Goal: Task Accomplishment & Management: Manage account settings

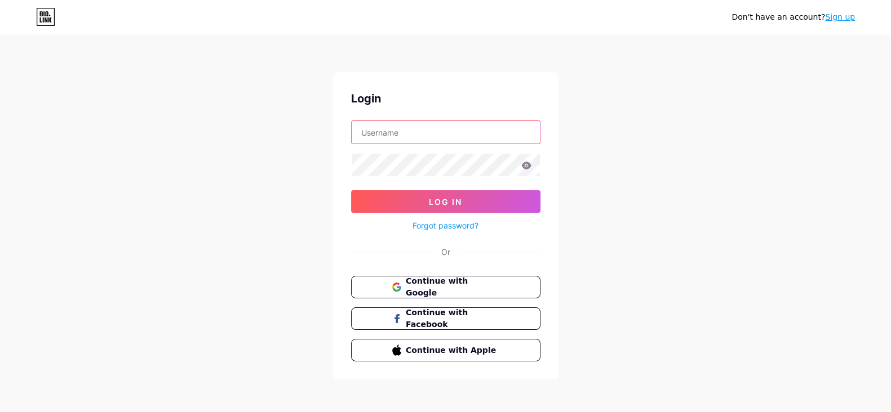
click at [442, 136] on input "text" at bounding box center [446, 132] width 188 height 23
type input "[EMAIL_ADDRESS][DOMAIN_NAME]"
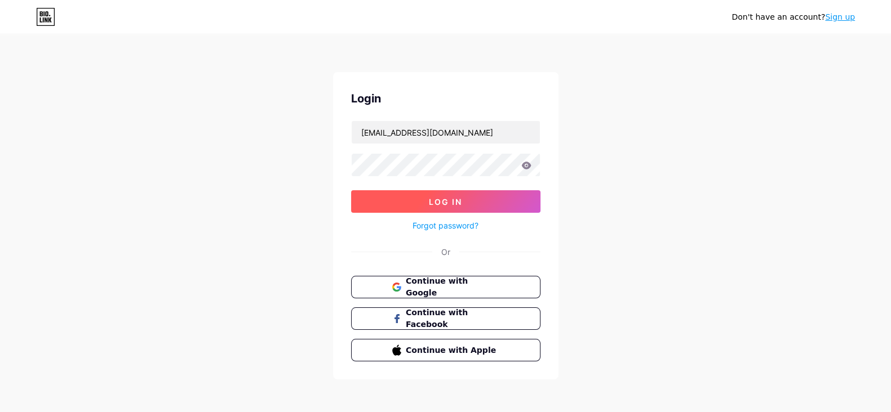
click at [402, 200] on button "Log In" at bounding box center [445, 201] width 189 height 23
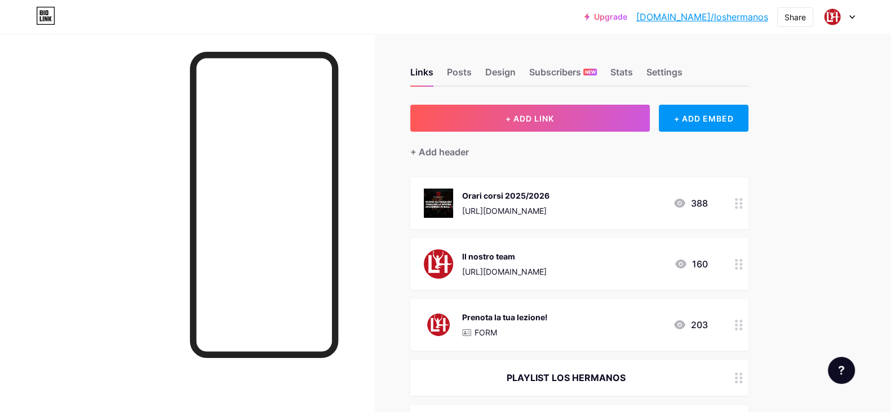
click at [549, 207] on div "[URL][DOMAIN_NAME]" at bounding box center [505, 211] width 87 height 12
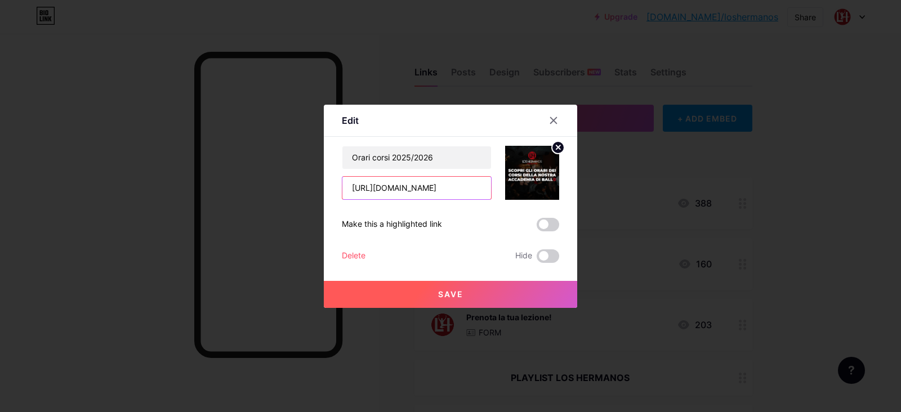
click at [479, 192] on input "[URL][DOMAIN_NAME]" at bounding box center [417, 188] width 149 height 23
paste input "cDCeNY1mlAj6Zv8rproHjFLVrsutb9ge"
type input "https://drive.google.com/file/d/1cDCeNY1mlAj6Zv8rproHjFLVrsutb9ge/view?usp=shar…"
click at [476, 290] on button "Save" at bounding box center [451, 294] width 254 height 27
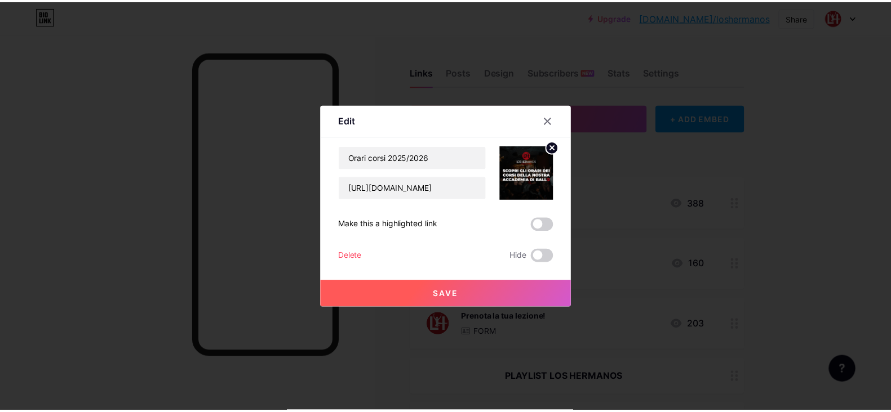
scroll to position [0, 0]
